Goal: Communication & Community: Answer question/provide support

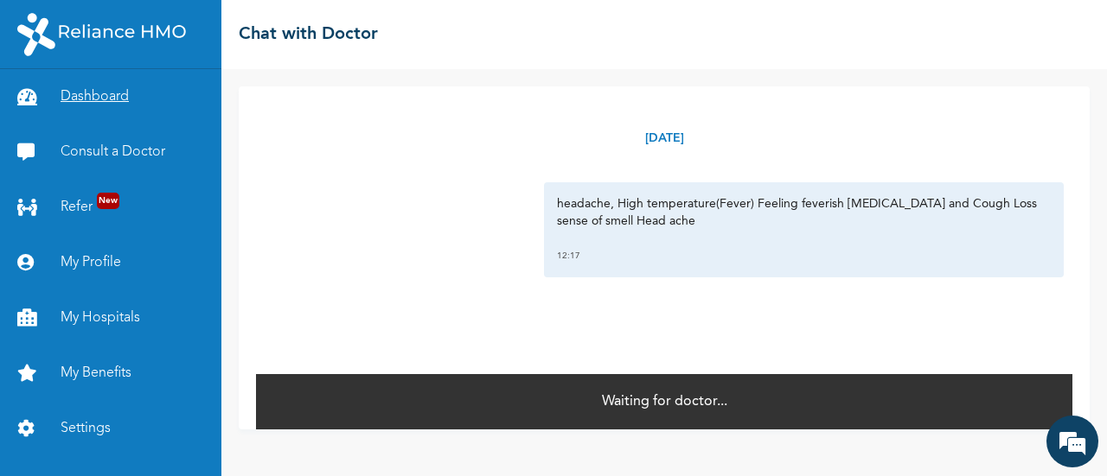
click at [86, 105] on link "Dashboard" at bounding box center [110, 96] width 221 height 55
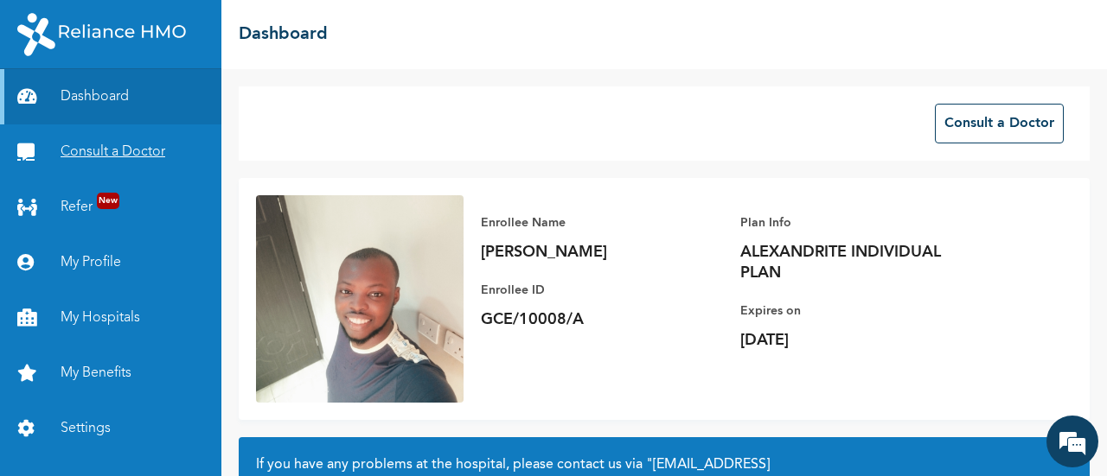
click at [105, 144] on link "Consult a Doctor" at bounding box center [110, 152] width 221 height 55
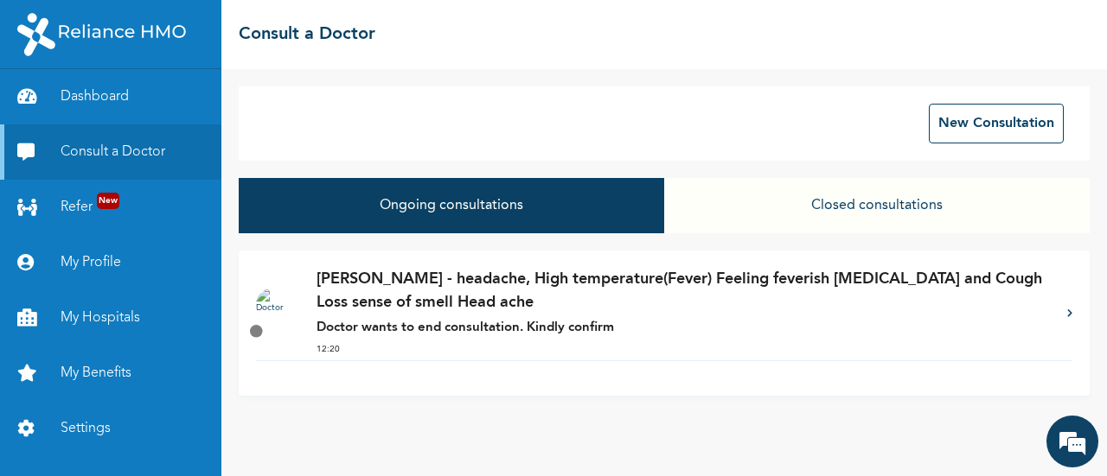
click at [472, 310] on p "[PERSON_NAME] - headache, High temperature(Fever) Feeling feverish [MEDICAL_DAT…" at bounding box center [682, 291] width 733 height 47
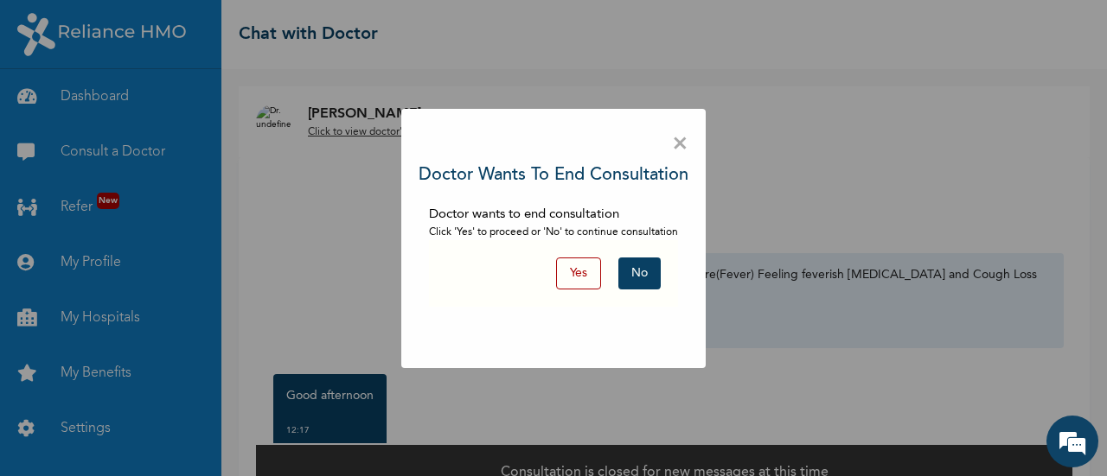
scroll to position [41, 0]
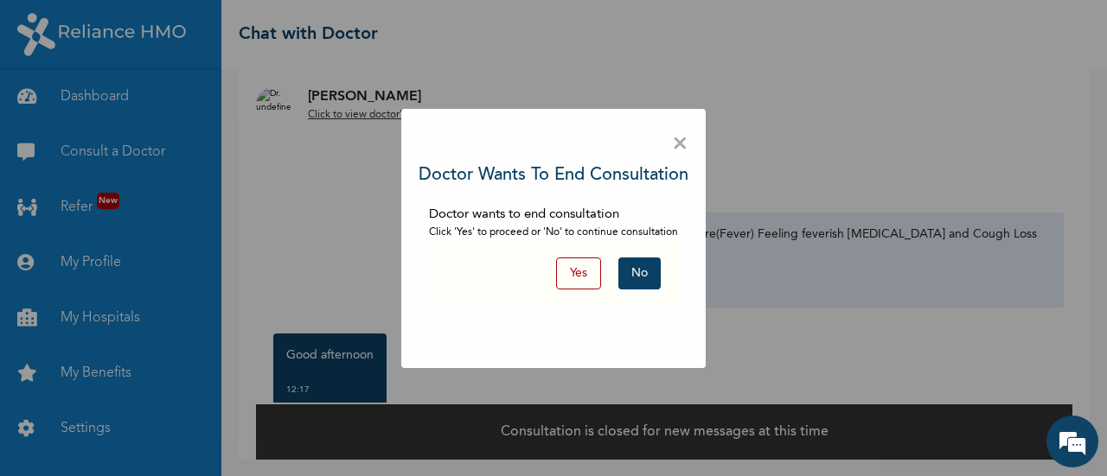
click at [635, 270] on button "No" at bounding box center [639, 274] width 42 height 32
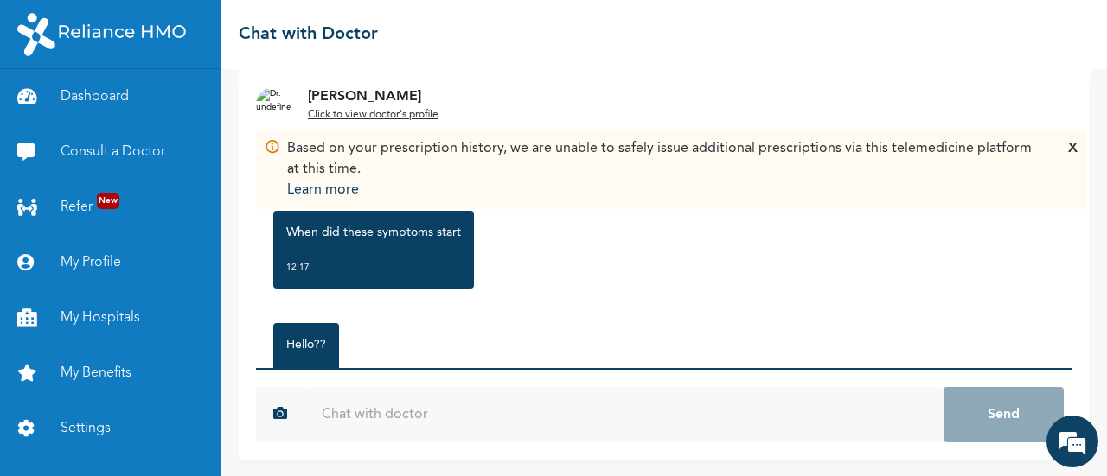
scroll to position [281, 0]
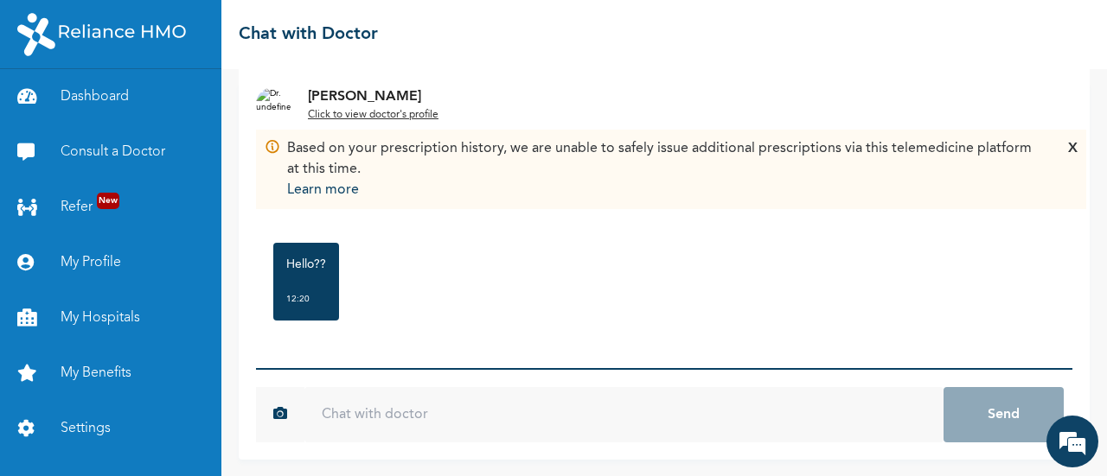
click at [380, 392] on input "text" at bounding box center [623, 414] width 639 height 55
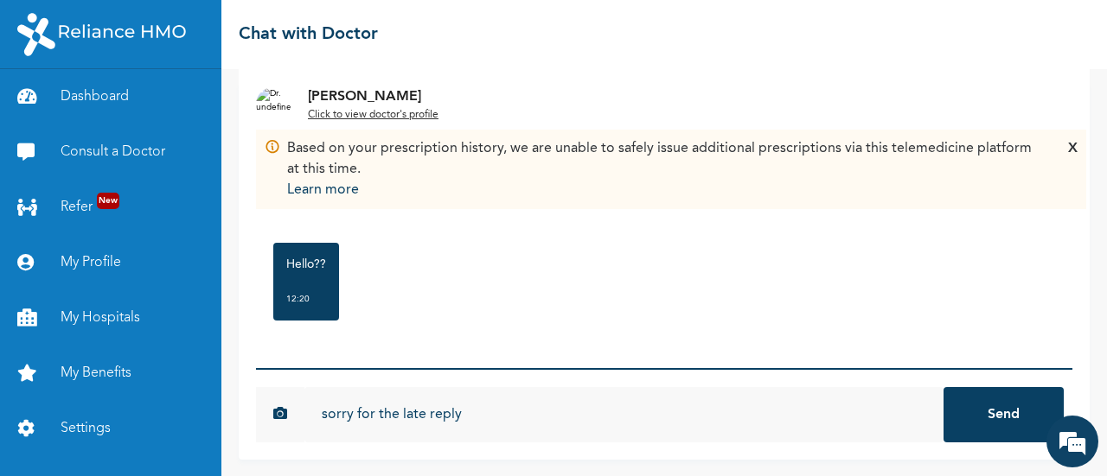
type input "sorry for the late reply"
click at [943, 387] on button "Send" at bounding box center [1003, 414] width 120 height 55
type input "it started [DATE]"
click at [943, 387] on button "Send" at bounding box center [1003, 414] width 120 height 55
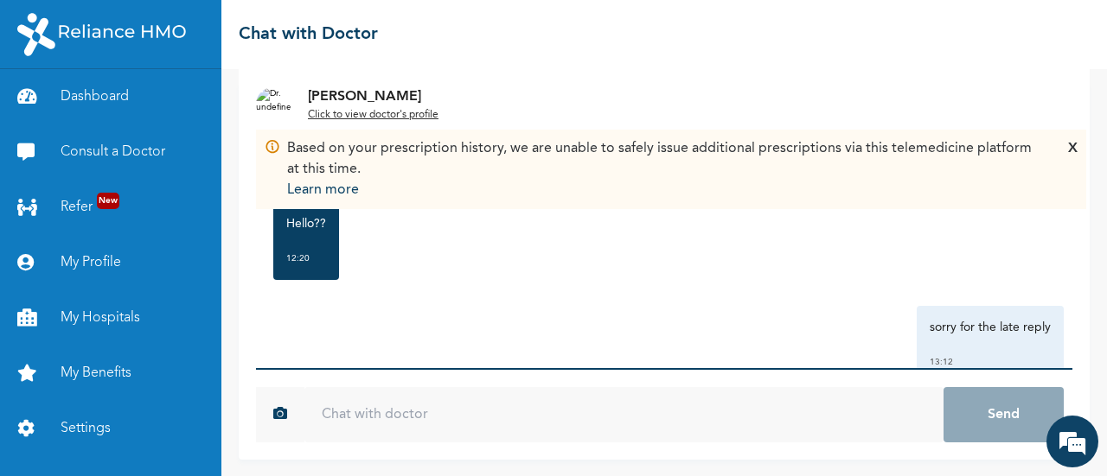
scroll to position [298, 0]
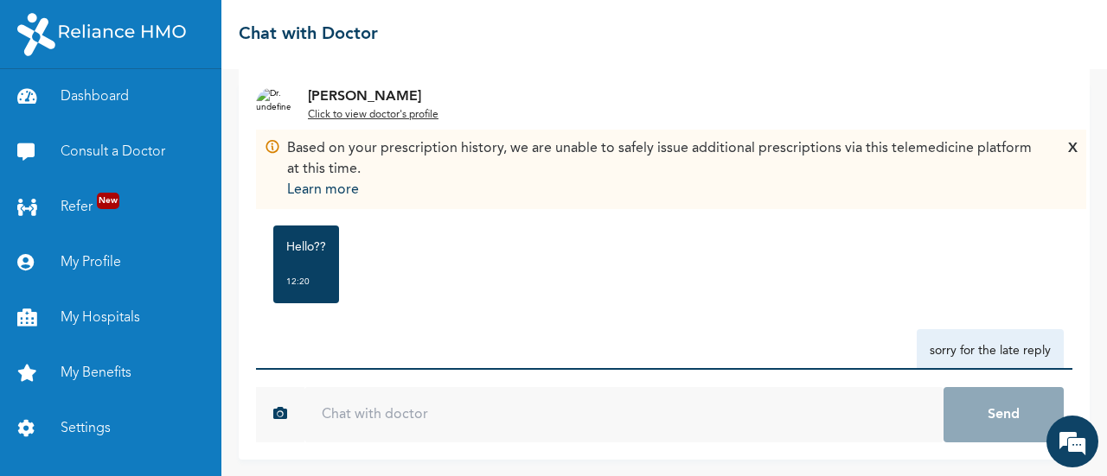
click at [1068, 150] on div "X" at bounding box center [1073, 169] width 10 height 62
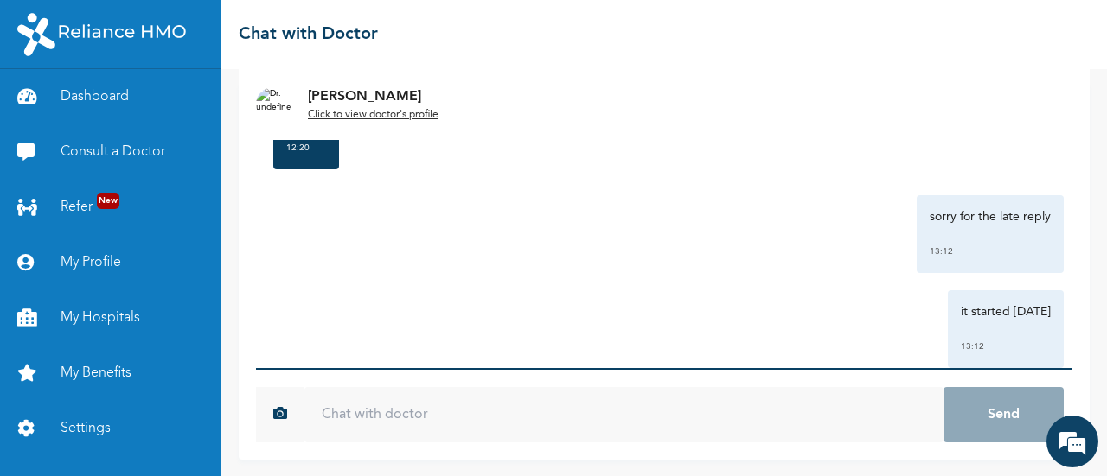
scroll to position [471, 0]
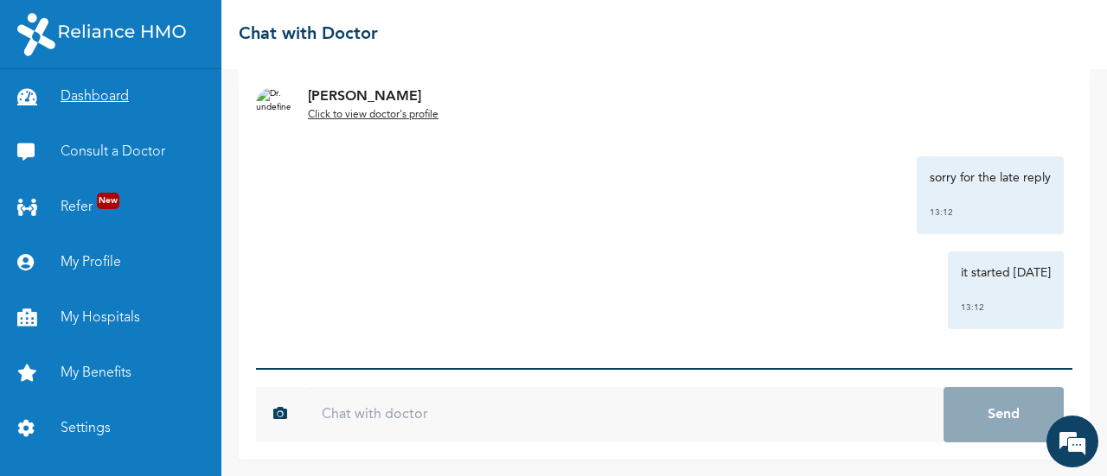
click at [69, 96] on link "Dashboard" at bounding box center [110, 96] width 221 height 55
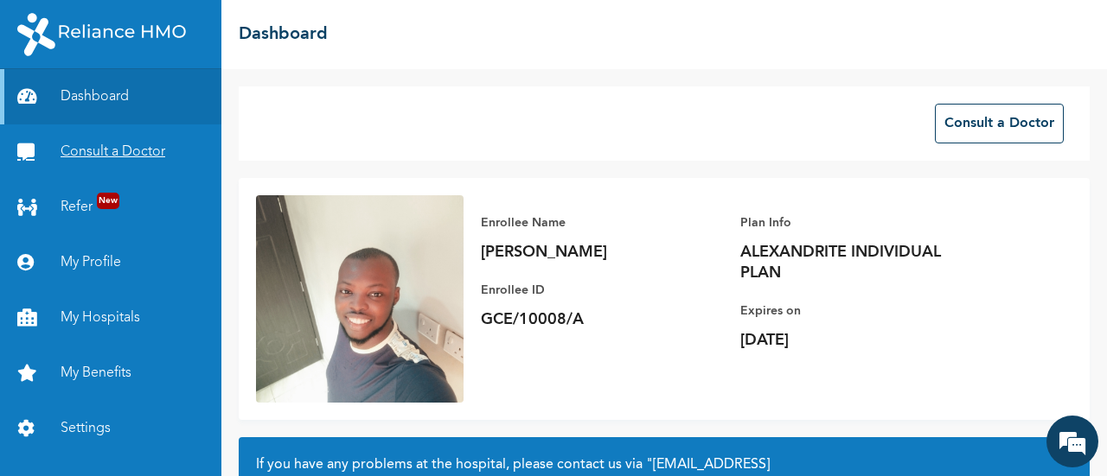
click at [109, 155] on link "Consult a Doctor" at bounding box center [110, 152] width 221 height 55
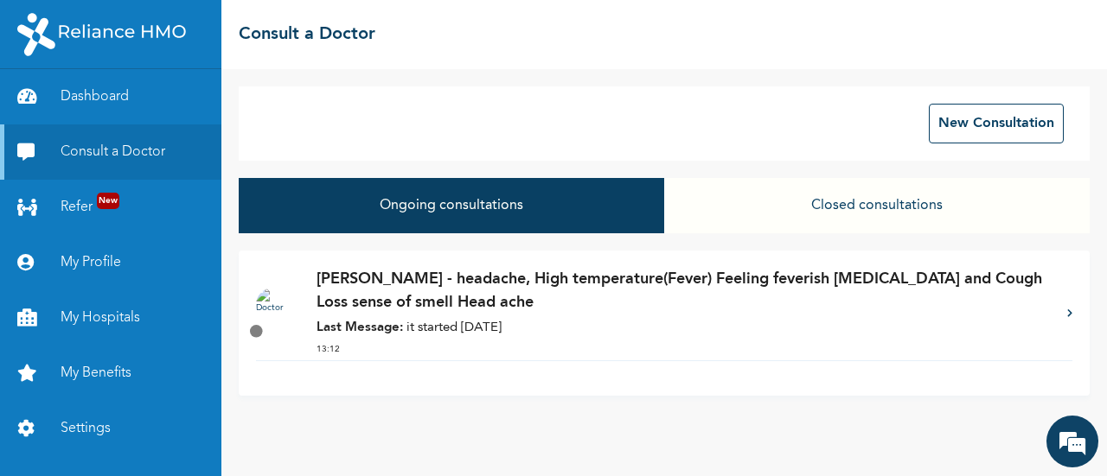
click at [460, 291] on p "[PERSON_NAME] - headache, High temperature(Fever) Feeling feverish [MEDICAL_DAT…" at bounding box center [682, 291] width 733 height 47
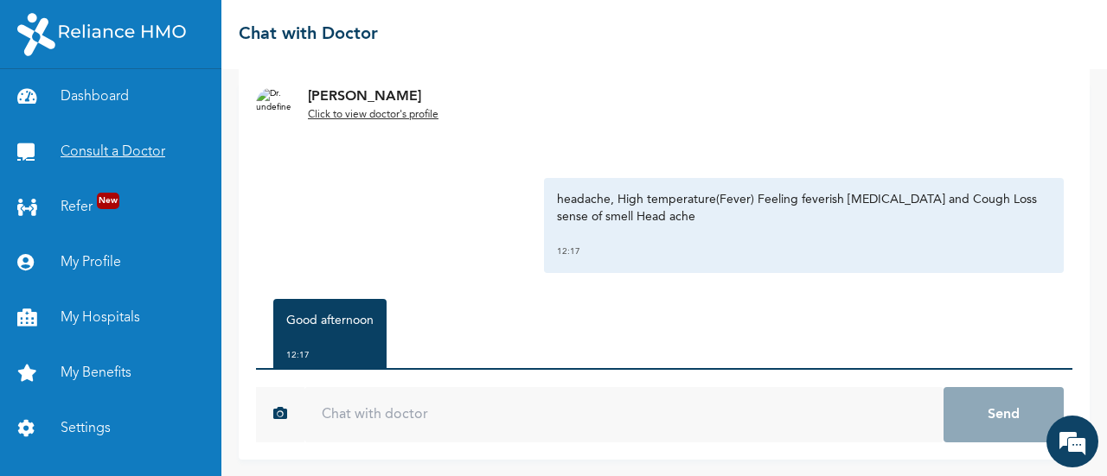
click at [116, 150] on link "Consult a Doctor" at bounding box center [110, 152] width 221 height 55
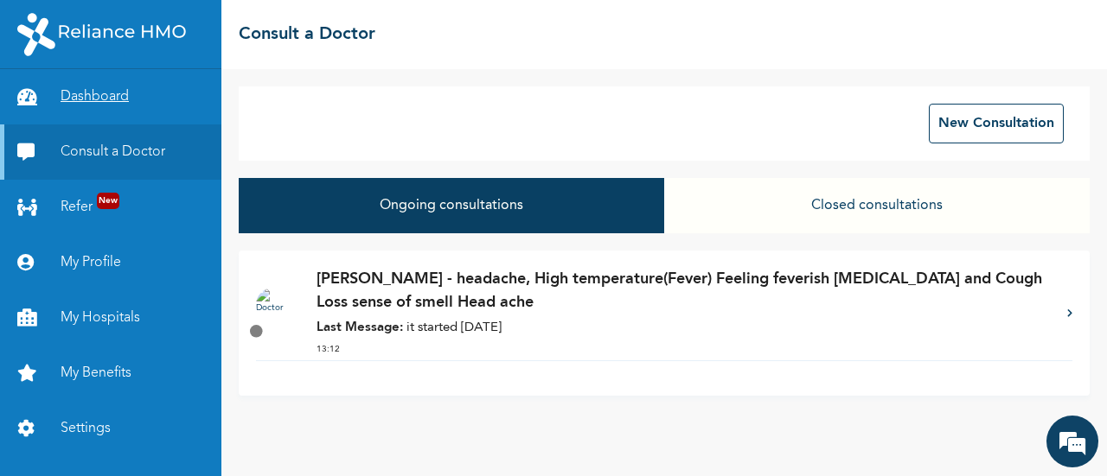
click at [107, 101] on link "Dashboard" at bounding box center [110, 96] width 221 height 55
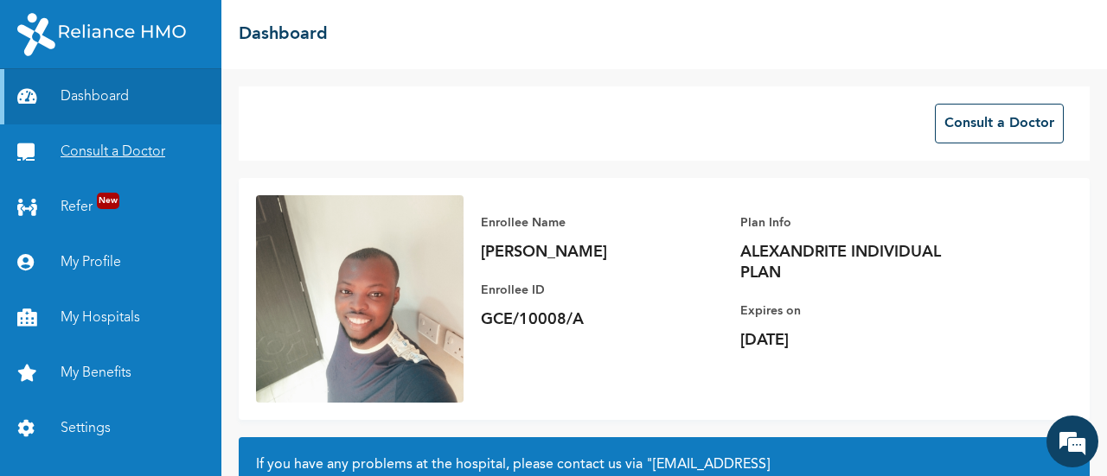
click at [126, 157] on link "Consult a Doctor" at bounding box center [110, 152] width 221 height 55
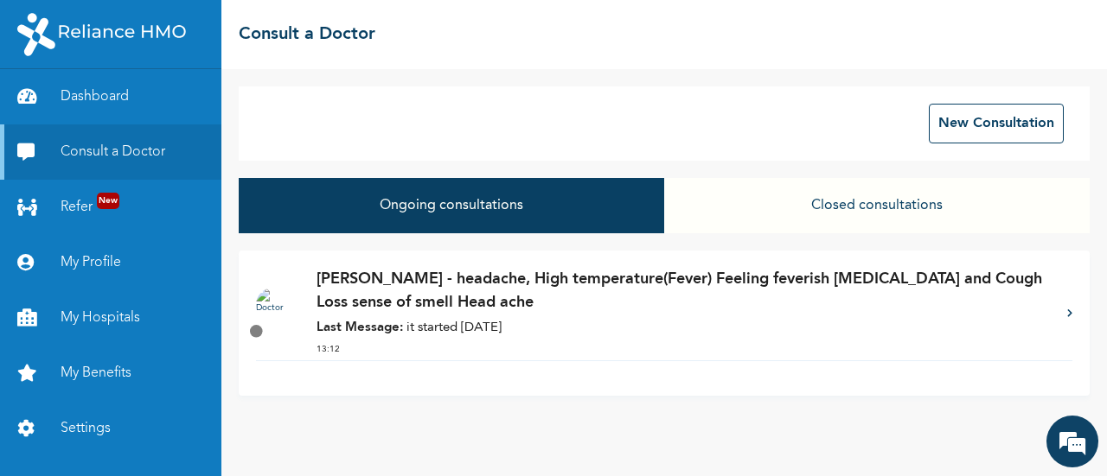
click at [514, 304] on p "[PERSON_NAME] - headache, High temperature(Fever) Feeling feverish [MEDICAL_DAT…" at bounding box center [682, 291] width 733 height 47
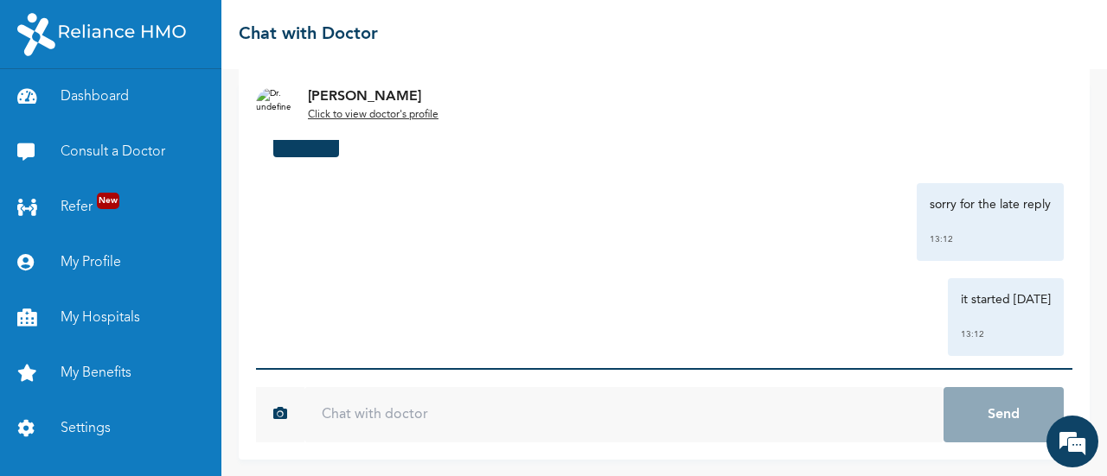
scroll to position [471, 0]
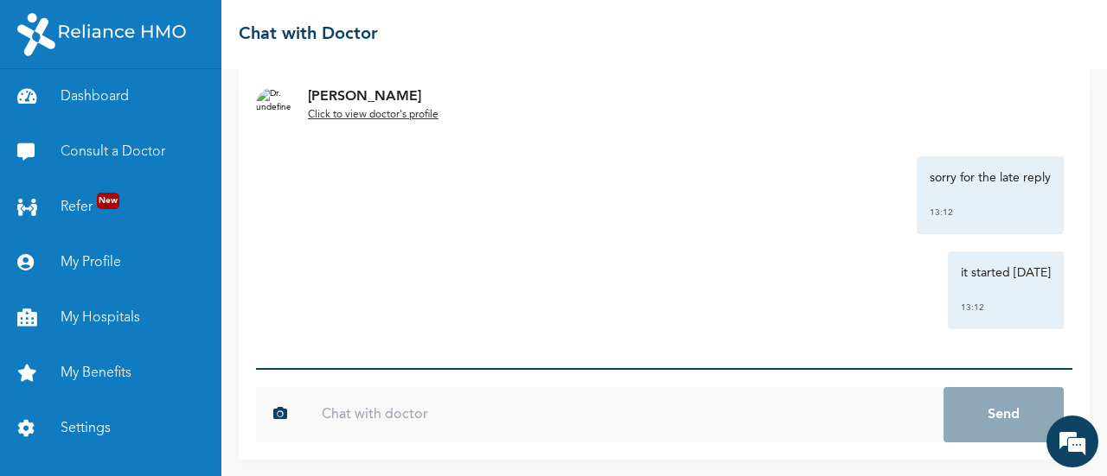
click at [377, 110] on u "Click to view doctor's profile" at bounding box center [373, 115] width 131 height 10
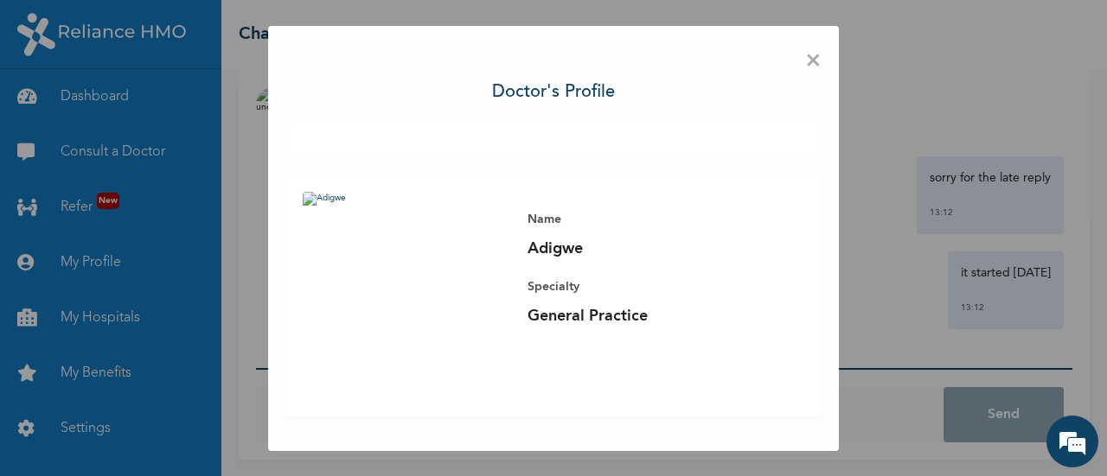
scroll to position [0, 0]
click at [814, 61] on span "×" at bounding box center [813, 61] width 16 height 36
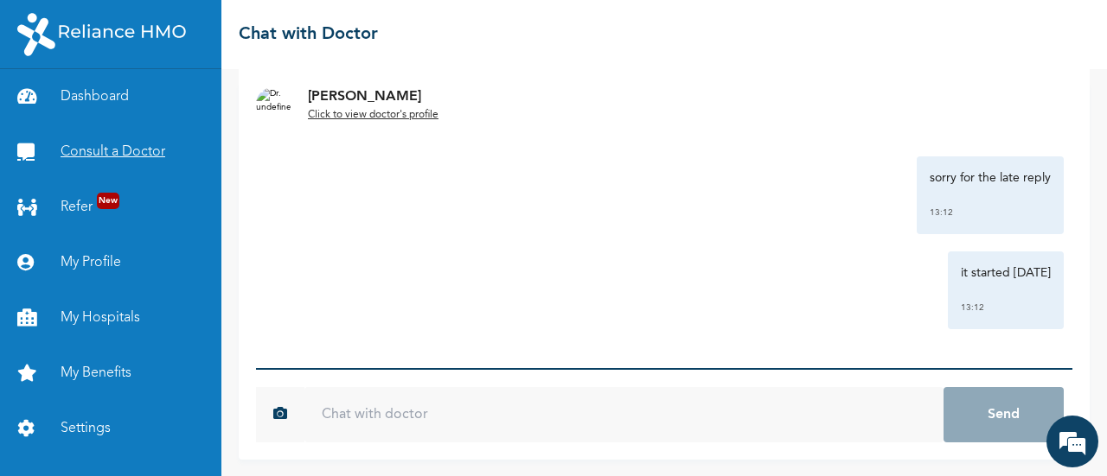
click at [121, 147] on link "Consult a Doctor" at bounding box center [110, 152] width 221 height 55
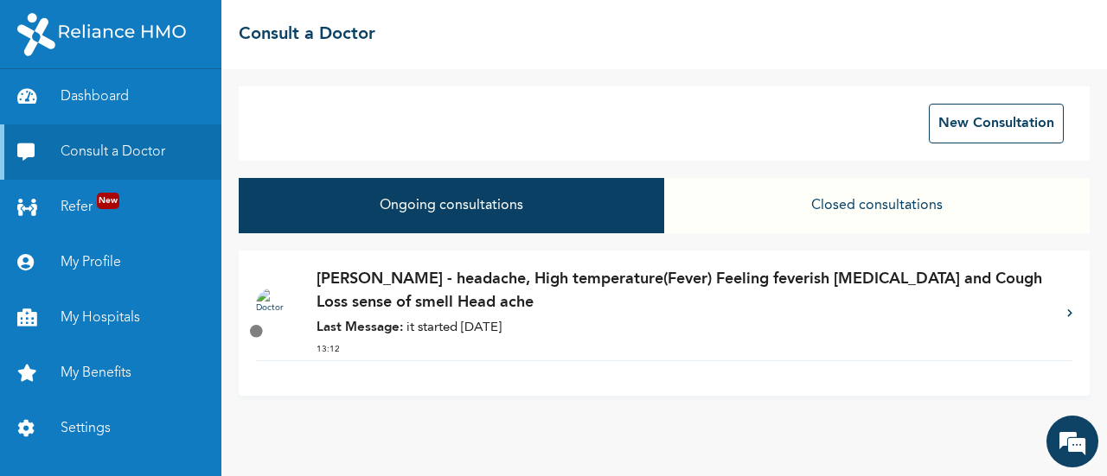
click at [644, 316] on div "Dr. Adigwe - headache, High temperature(Fever) Feeling feverish Catarrh and Cou…" at bounding box center [682, 314] width 733 height 93
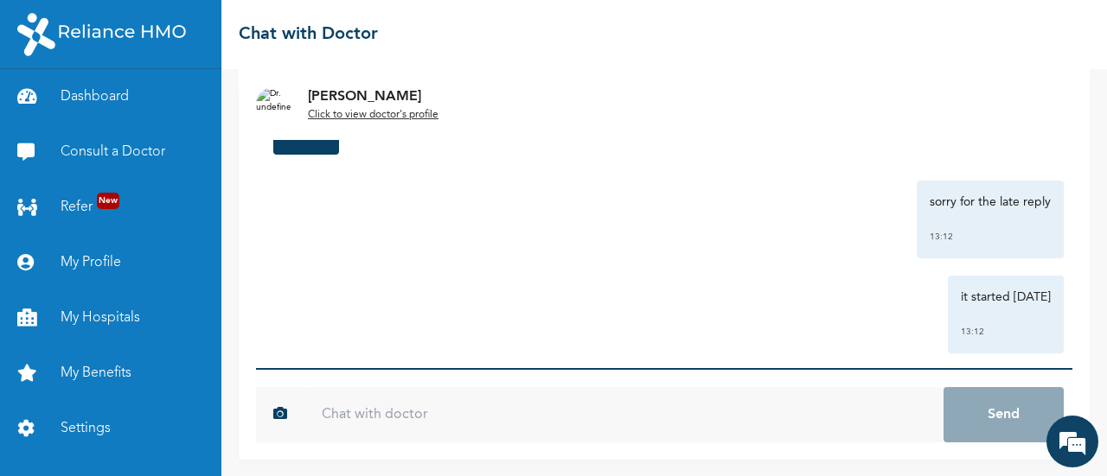
scroll to position [471, 0]
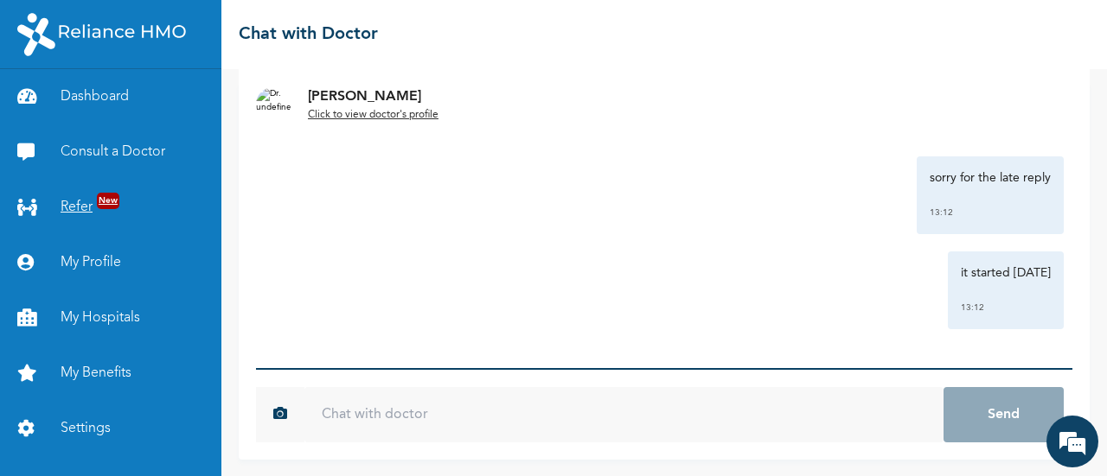
click at [73, 206] on link "Refer New" at bounding box center [110, 207] width 221 height 55
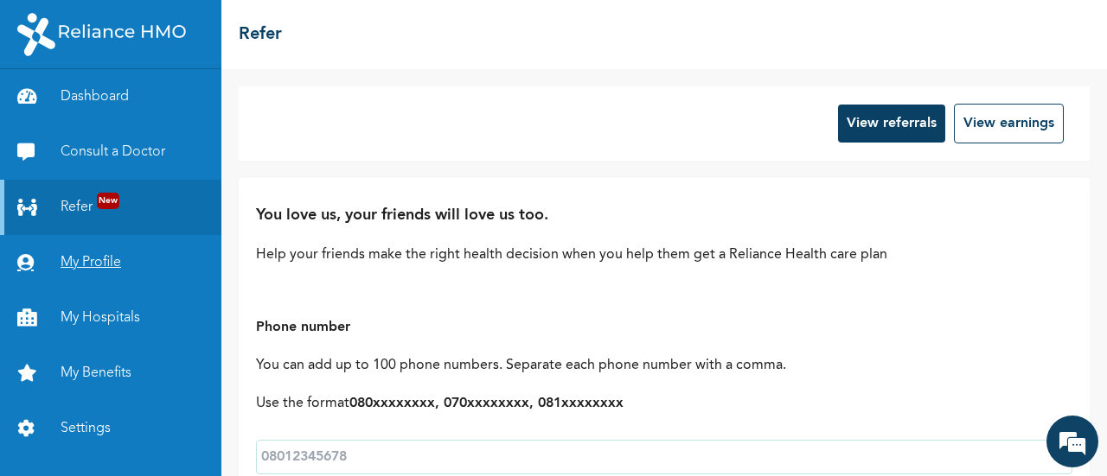
click at [94, 264] on link "My Profile" at bounding box center [110, 262] width 221 height 55
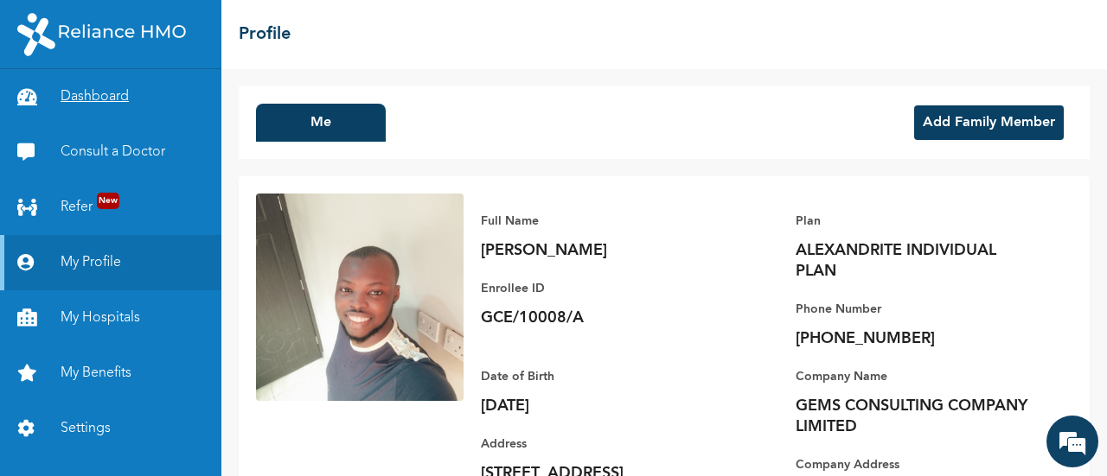
click at [93, 103] on link "Dashboard" at bounding box center [110, 96] width 221 height 55
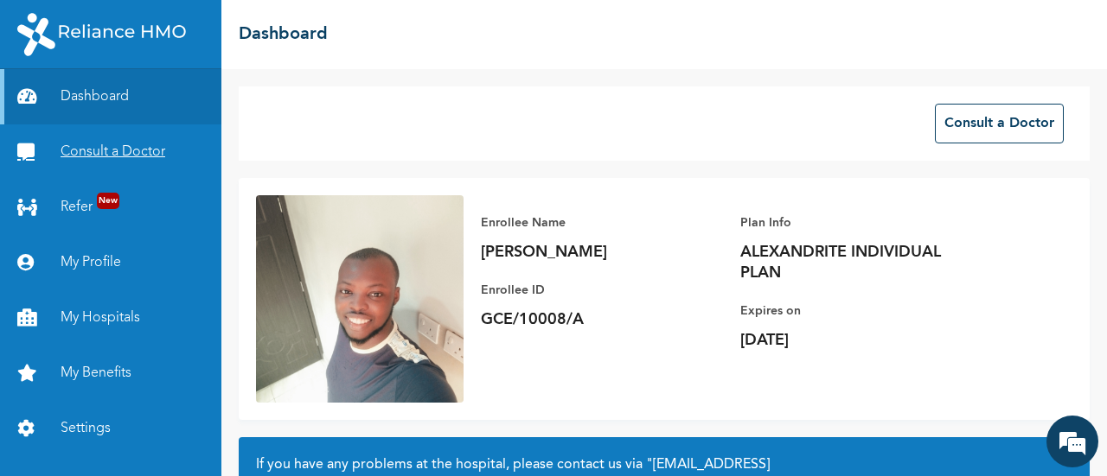
click at [109, 157] on link "Consult a Doctor" at bounding box center [110, 152] width 221 height 55
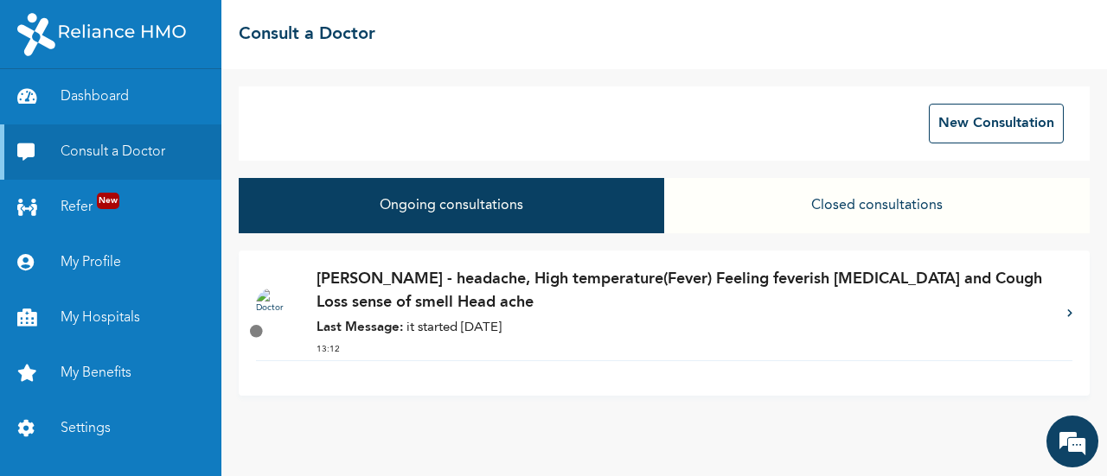
click at [612, 290] on p "[PERSON_NAME] - headache, High temperature(Fever) Feeling feverish [MEDICAL_DAT…" at bounding box center [682, 291] width 733 height 47
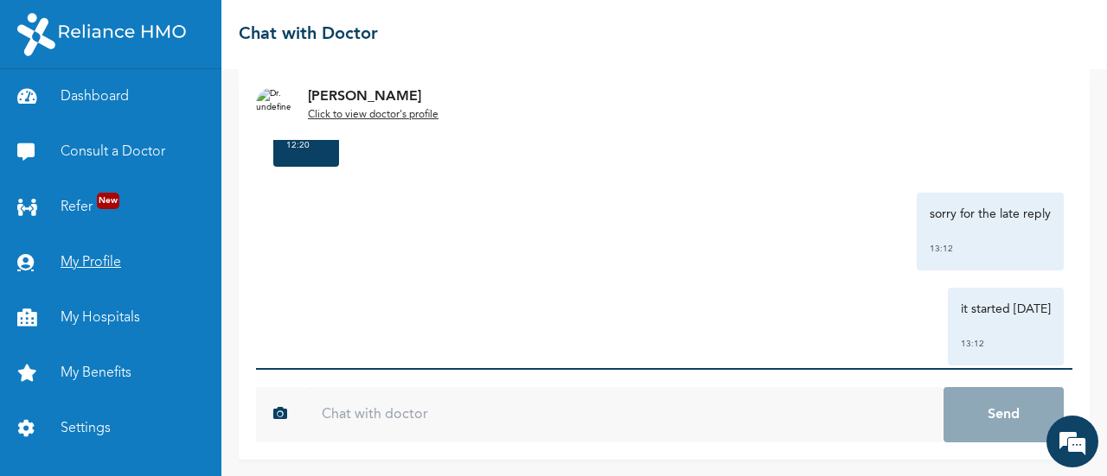
scroll to position [471, 0]
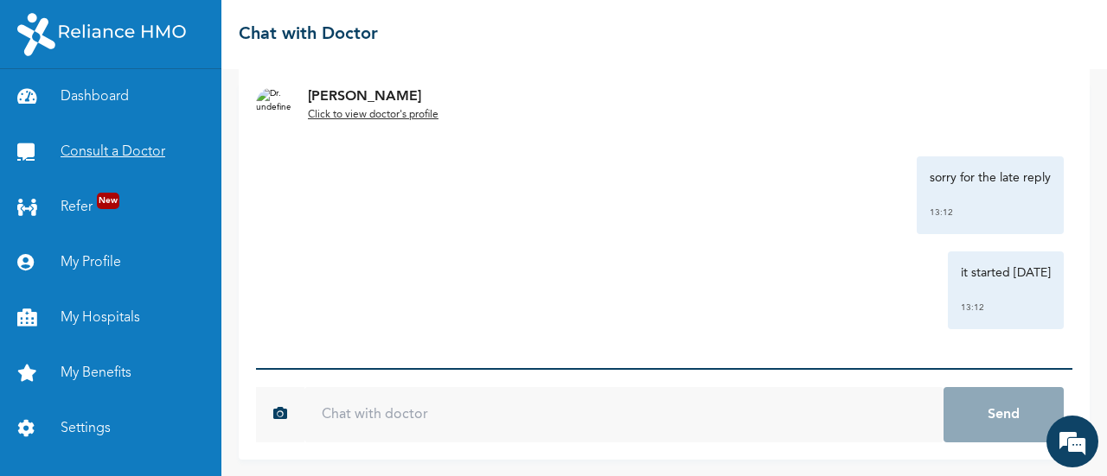
click at [105, 163] on link "Consult a Doctor" at bounding box center [110, 152] width 221 height 55
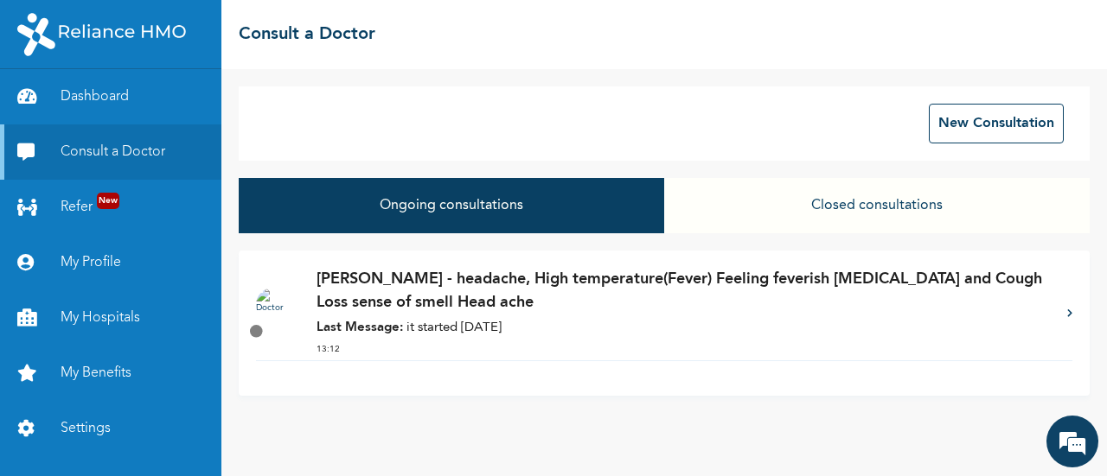
click at [801, 193] on button "Closed consultations" at bounding box center [876, 205] width 425 height 55
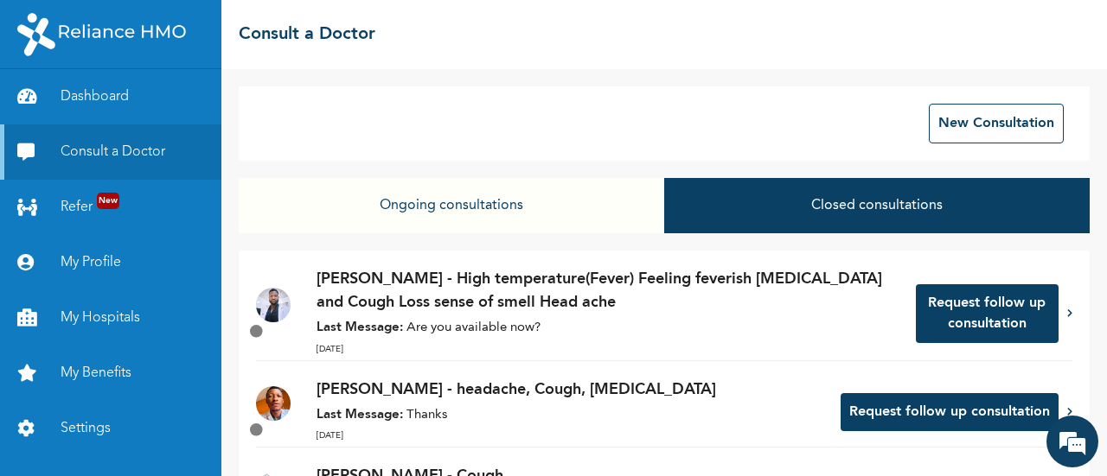
click at [488, 223] on button "Ongoing consultations" at bounding box center [451, 205] width 425 height 55
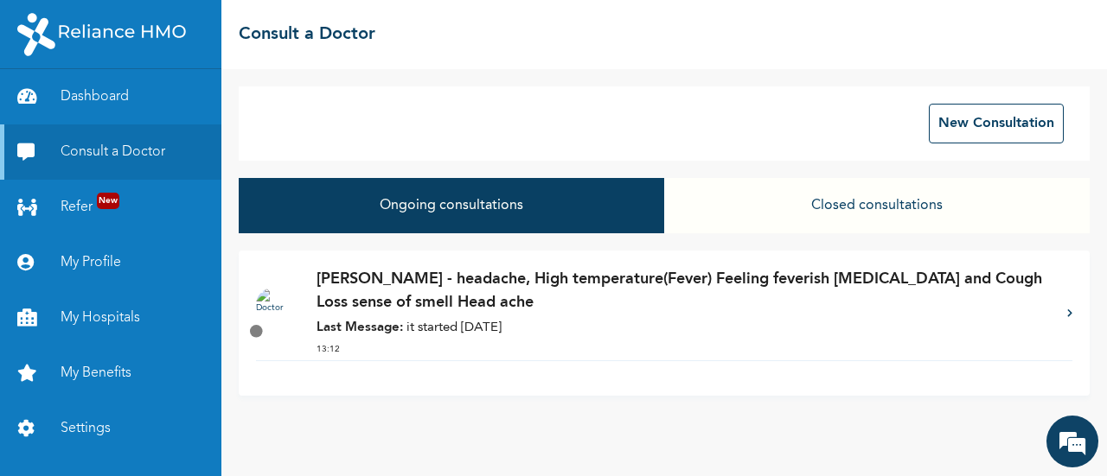
click at [543, 323] on p "Last Message: it started on saturday" at bounding box center [682, 329] width 733 height 20
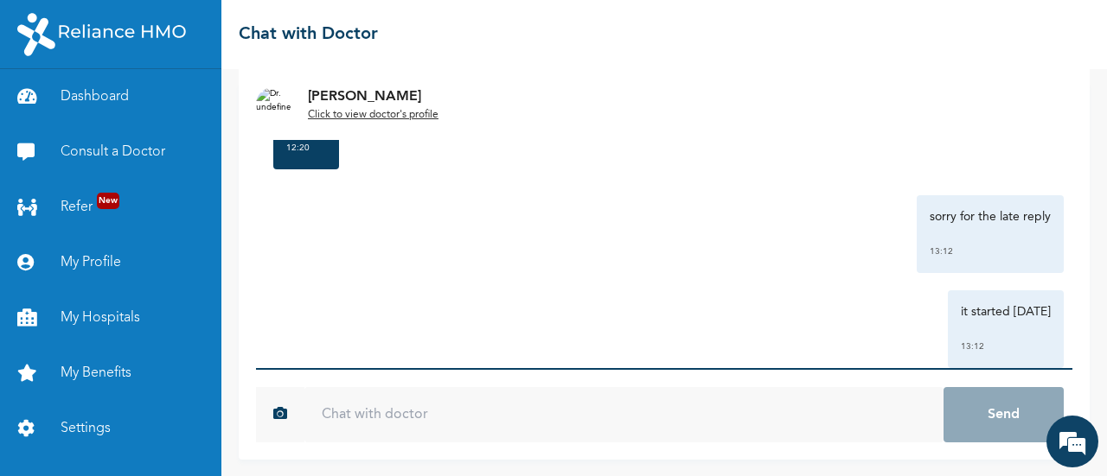
scroll to position [471, 0]
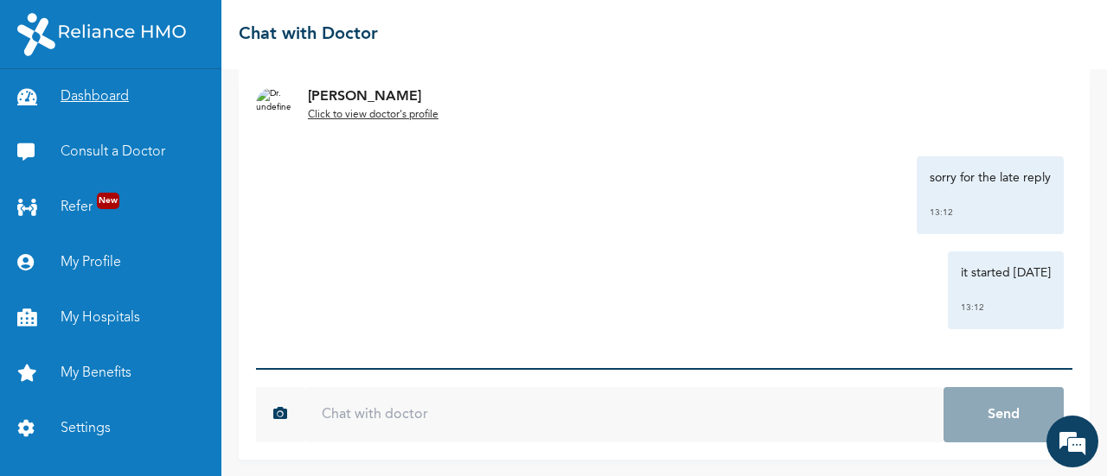
click at [107, 87] on link "Dashboard" at bounding box center [110, 96] width 221 height 55
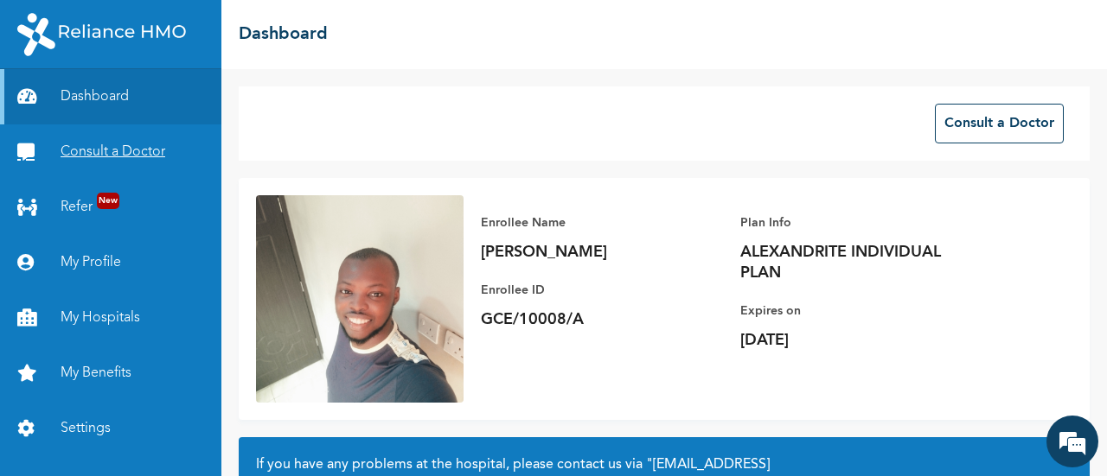
click at [102, 143] on link "Consult a Doctor" at bounding box center [110, 152] width 221 height 55
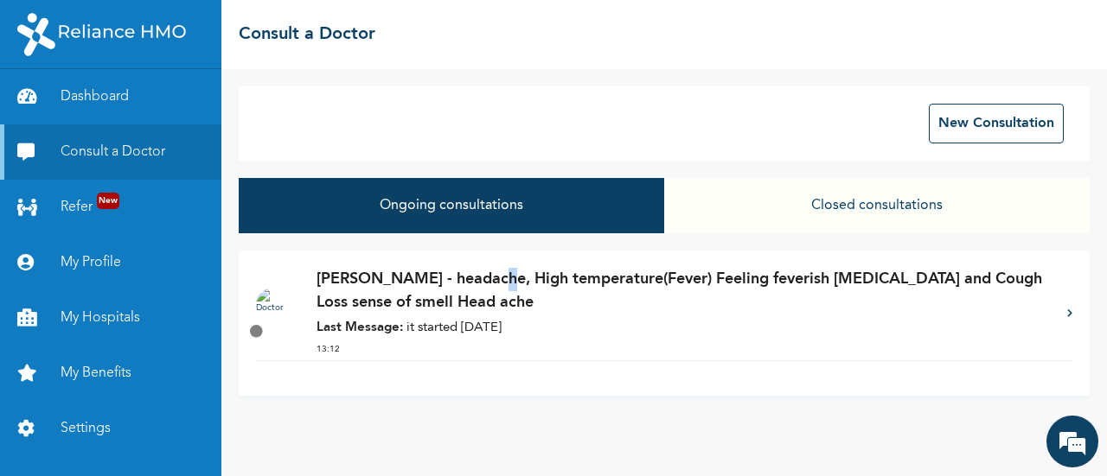
click at [489, 279] on p "[PERSON_NAME] - headache, High temperature(Fever) Feeling feverish [MEDICAL_DAT…" at bounding box center [682, 291] width 733 height 47
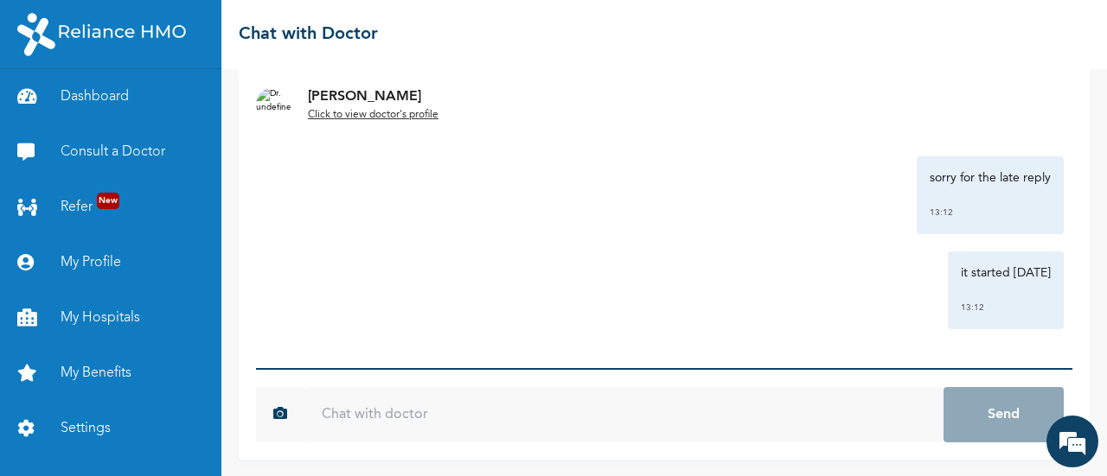
scroll to position [471, 0]
click at [105, 151] on link "Consult a Doctor" at bounding box center [110, 152] width 221 height 55
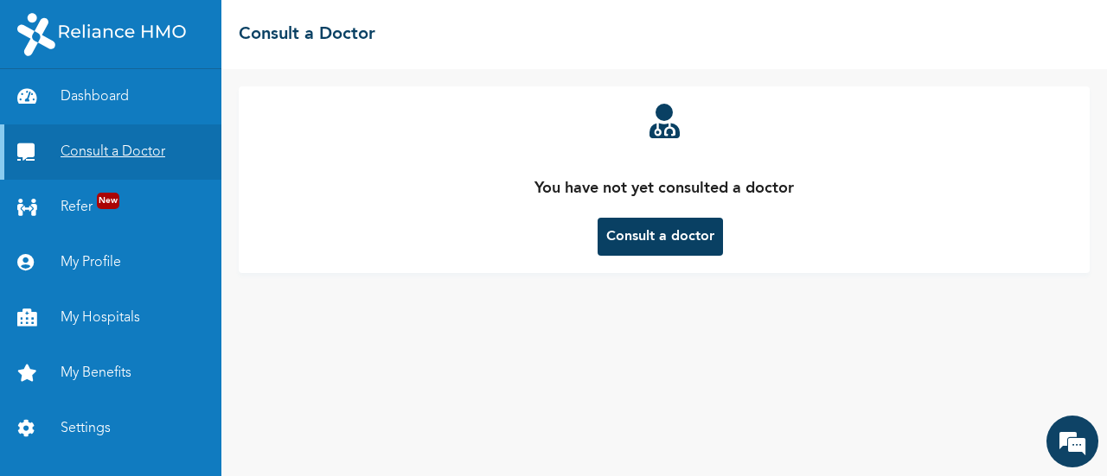
click at [107, 144] on link "Consult a Doctor" at bounding box center [110, 152] width 221 height 55
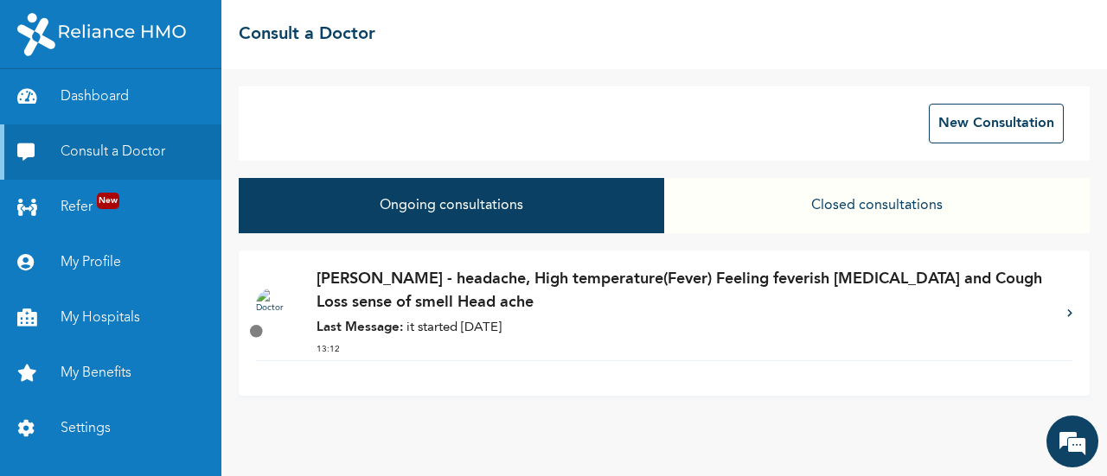
click at [453, 291] on p "[PERSON_NAME] - headache, High temperature(Fever) Feeling feverish [MEDICAL_DAT…" at bounding box center [682, 291] width 733 height 47
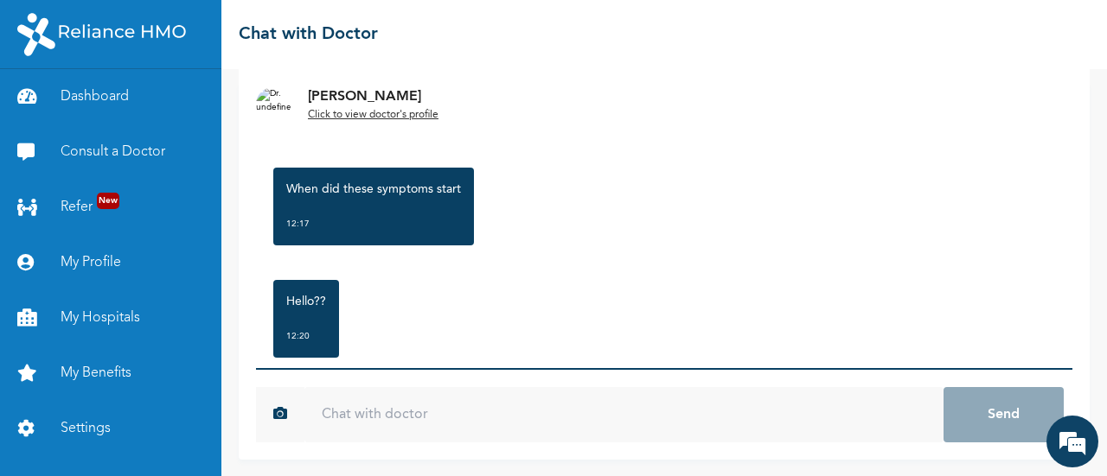
scroll to position [212, 0]
